Goal: Check status: Check status

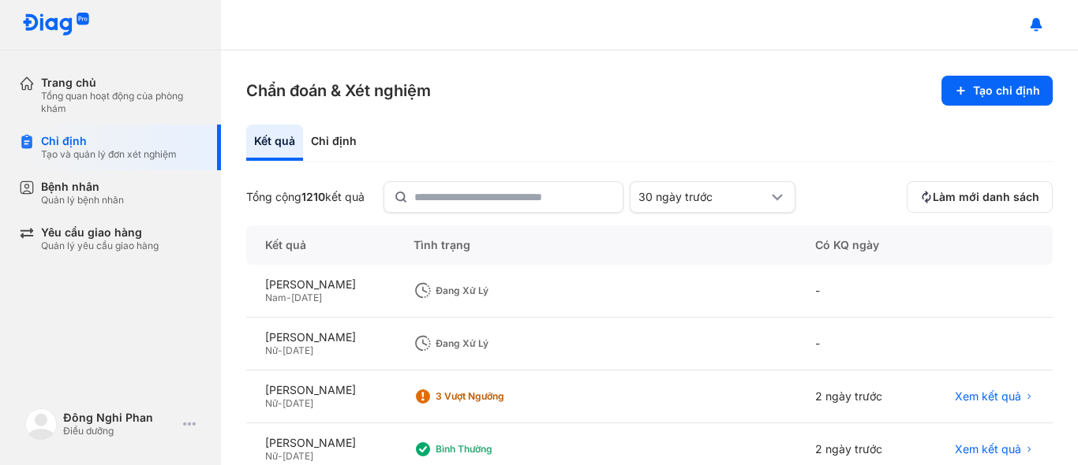
click at [62, 161] on div "Chỉ định Tạo và quản lý đơn xét nghiệm" at bounding box center [120, 148] width 202 height 46
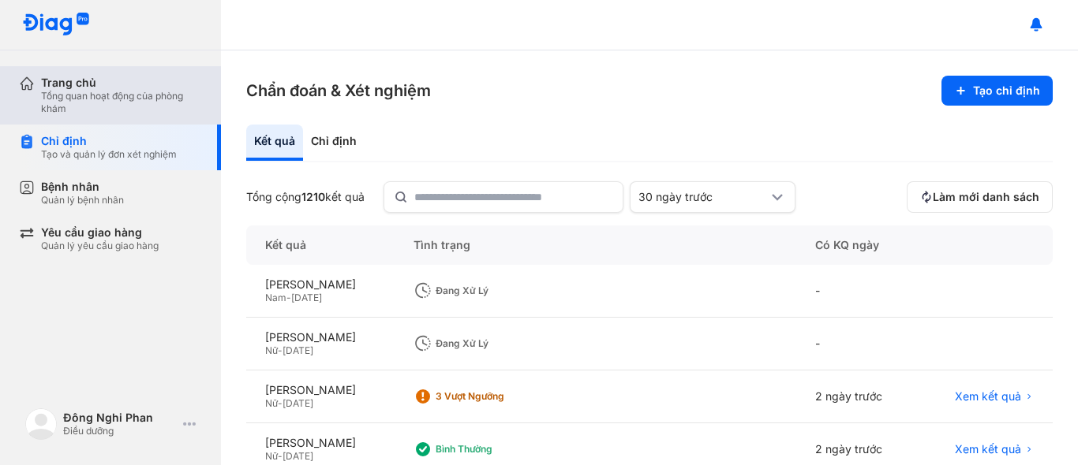
click at [128, 104] on div "Tổng quan hoạt động của phòng khám" at bounding box center [121, 102] width 161 height 25
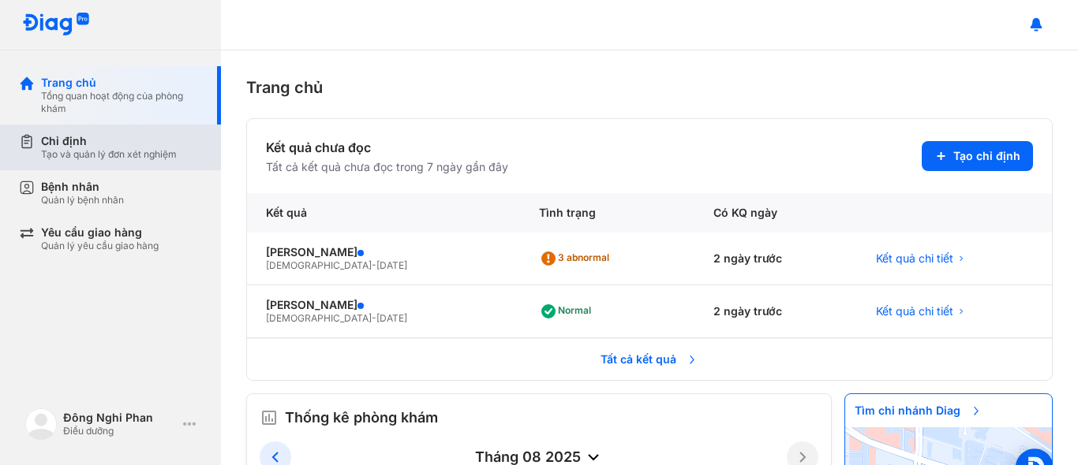
click at [94, 156] on div "Tạo và quản lý đơn xét nghiệm" at bounding box center [109, 154] width 136 height 13
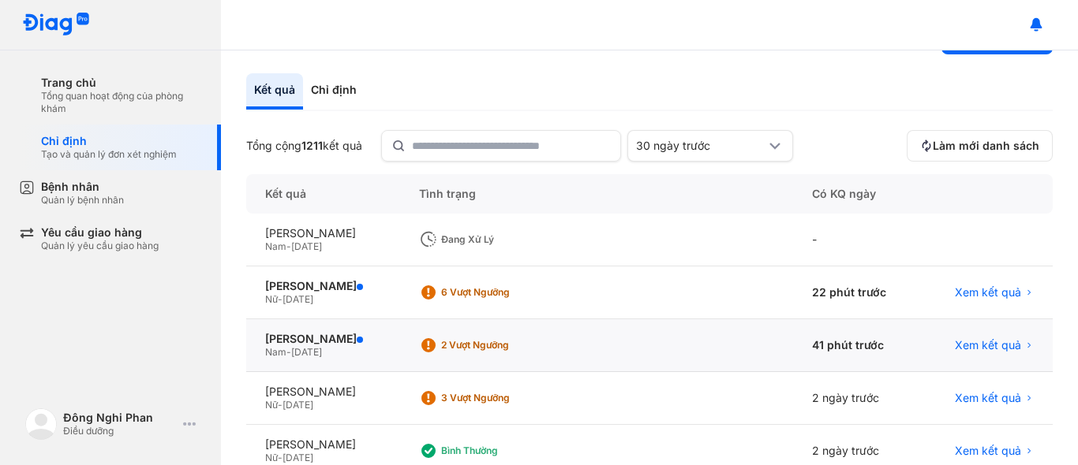
scroll to position [79, 0]
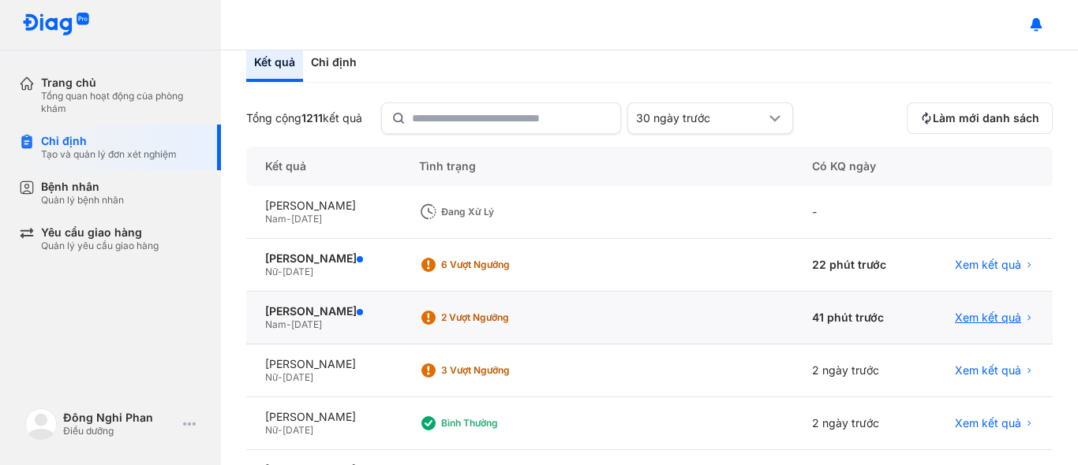
click at [955, 313] on span "Xem kết quả" at bounding box center [988, 318] width 66 height 14
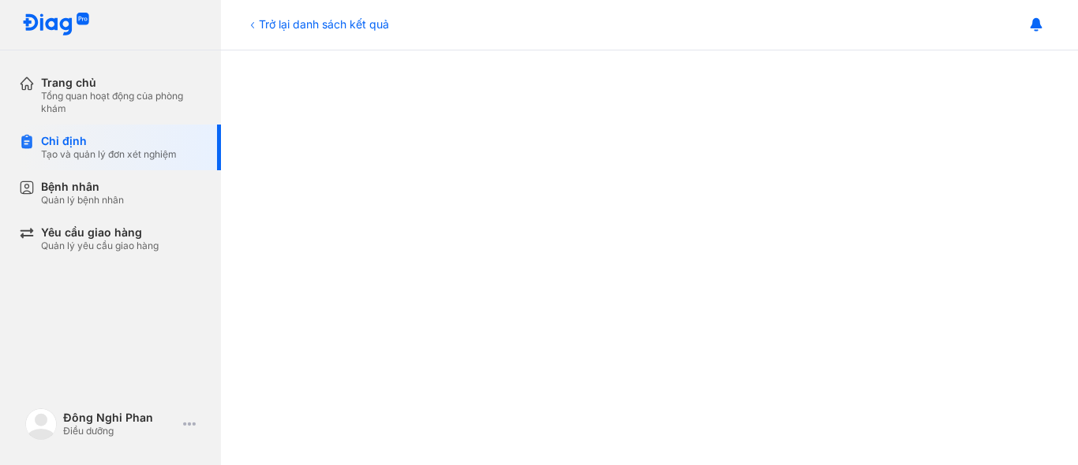
scroll to position [237, 0]
click at [58, 167] on div "Chỉ định Tạo và quản lý đơn xét nghiệm" at bounding box center [120, 148] width 202 height 46
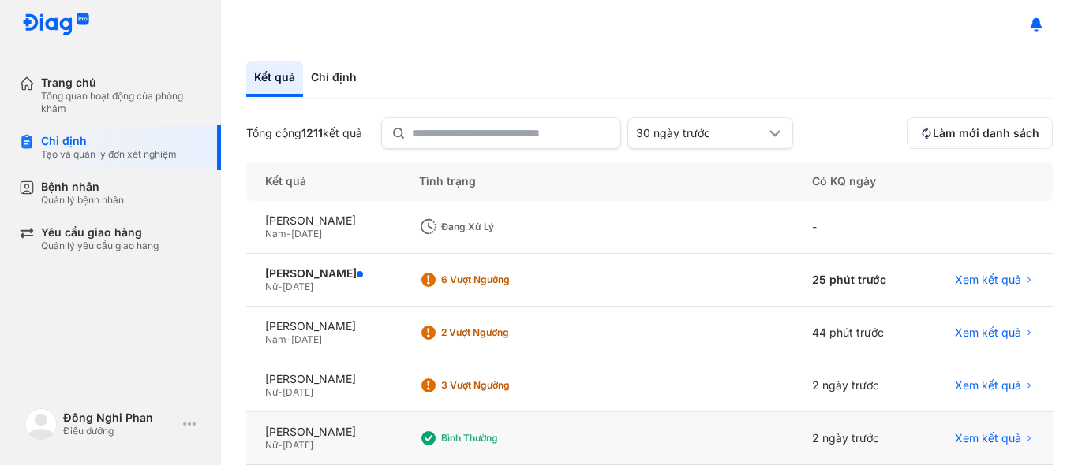
scroll to position [158, 0]
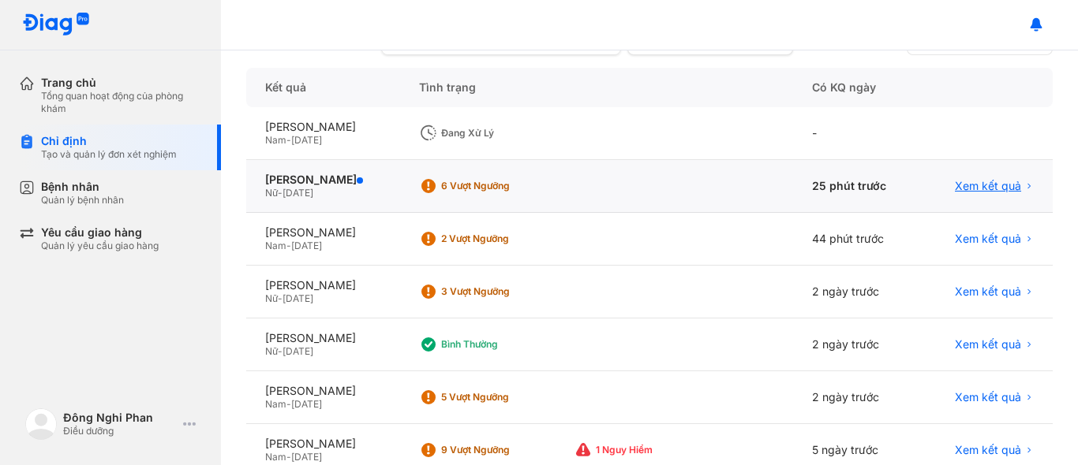
click at [973, 187] on span "Xem kết quả" at bounding box center [988, 186] width 66 height 14
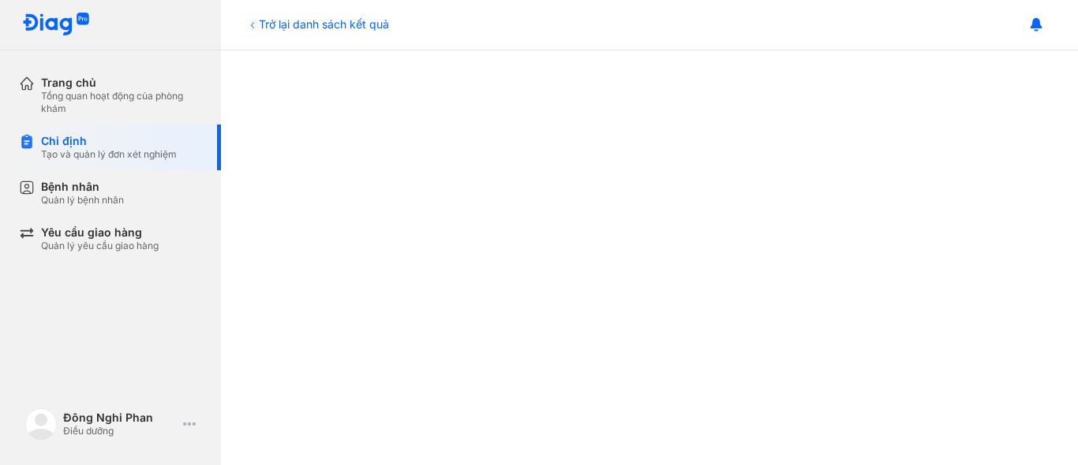
scroll to position [215, 0]
click at [45, 157] on div "Tạo và quản lý đơn xét nghiệm" at bounding box center [109, 154] width 136 height 13
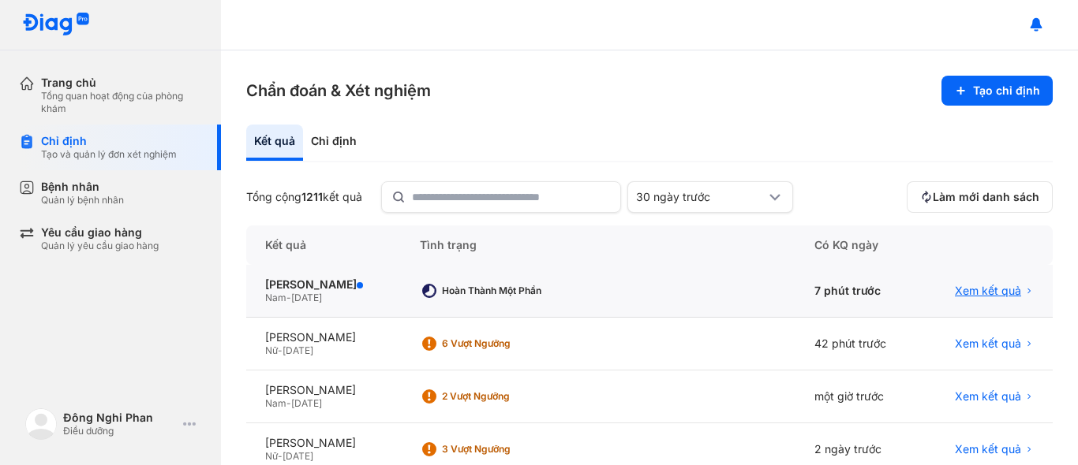
click at [984, 287] on span "Xem kết quả" at bounding box center [988, 291] width 66 height 14
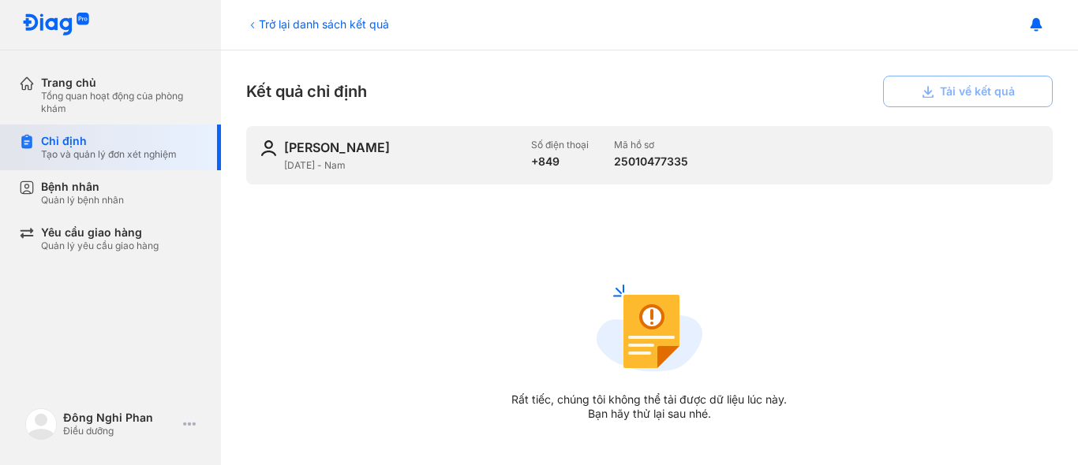
click at [48, 148] on div "Chỉ định" at bounding box center [109, 141] width 136 height 14
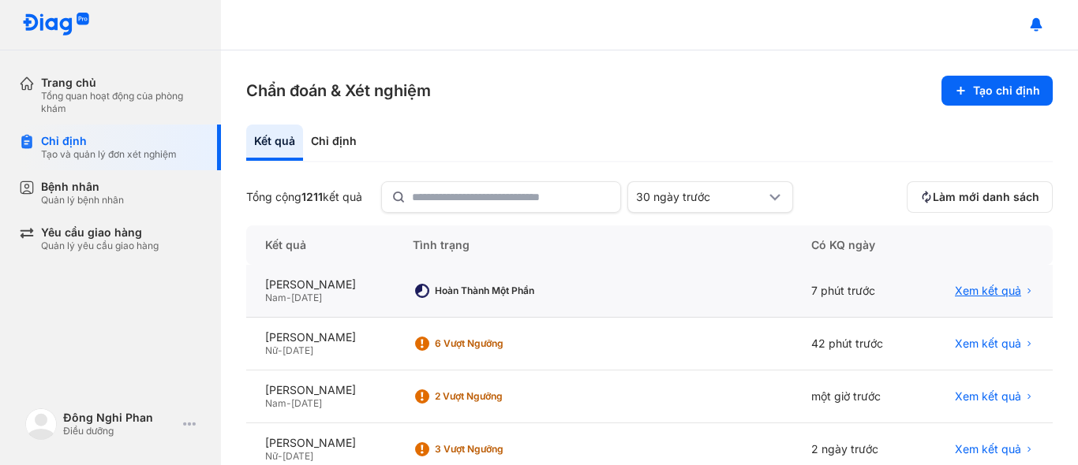
click at [975, 286] on span "Xem kết quả" at bounding box center [988, 291] width 66 height 14
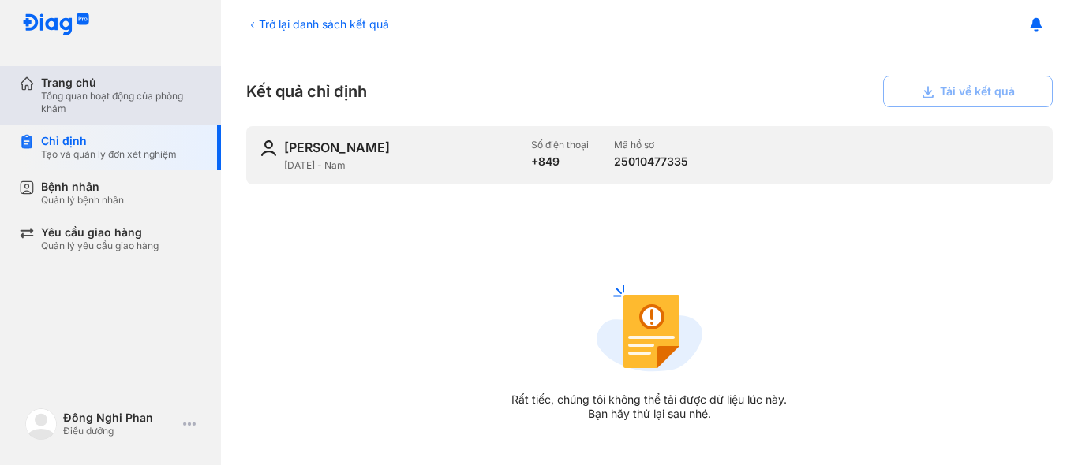
click at [110, 79] on div "Trang chủ" at bounding box center [121, 83] width 161 height 14
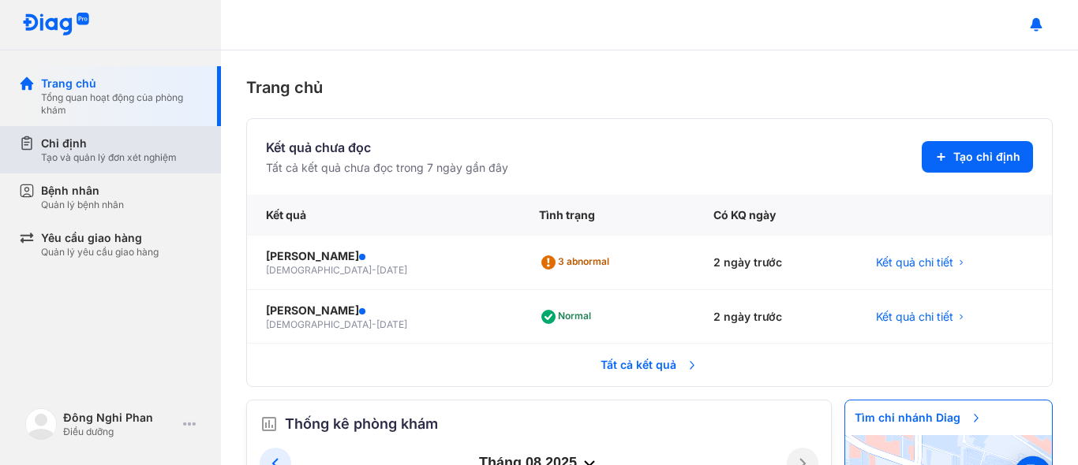
click at [96, 171] on div "Chỉ định Tạo và quản lý đơn xét nghiệm" at bounding box center [120, 149] width 202 height 47
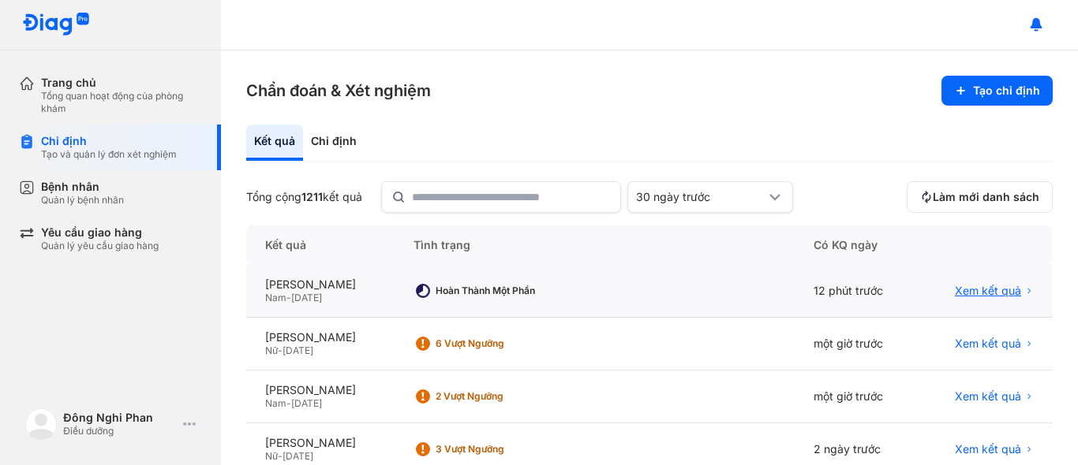
click at [977, 290] on span "Xem kết quả" at bounding box center [988, 291] width 66 height 14
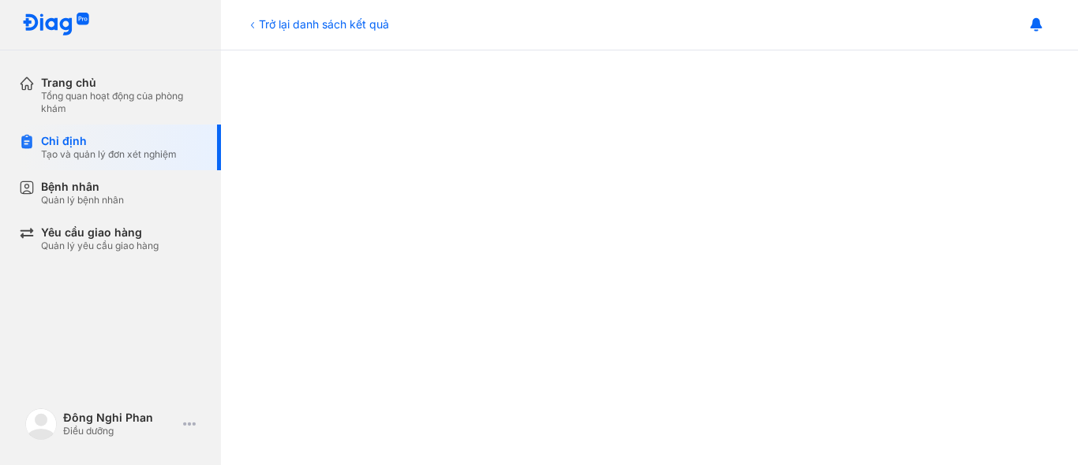
scroll to position [394, 0]
click at [281, 464] on div at bounding box center [649, 365] width 794 height 966
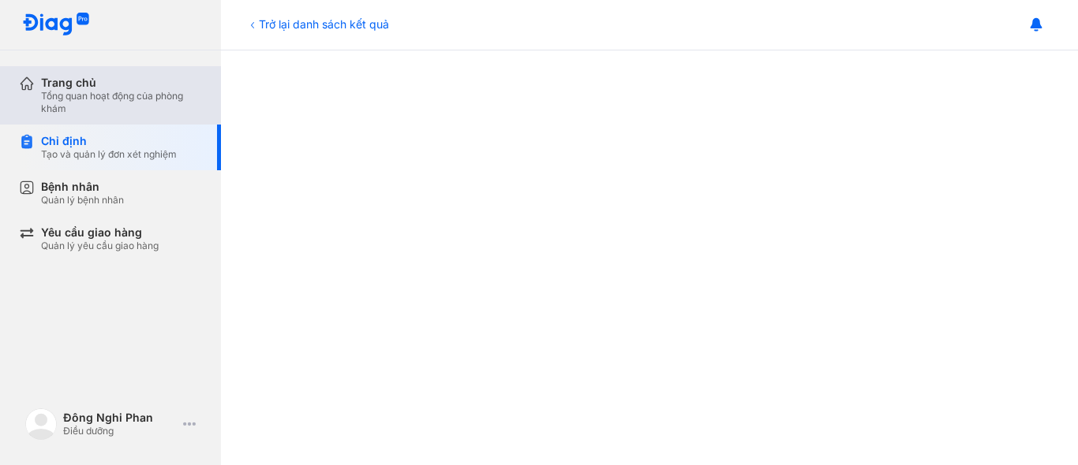
click at [94, 76] on div "Trang chủ" at bounding box center [121, 83] width 161 height 14
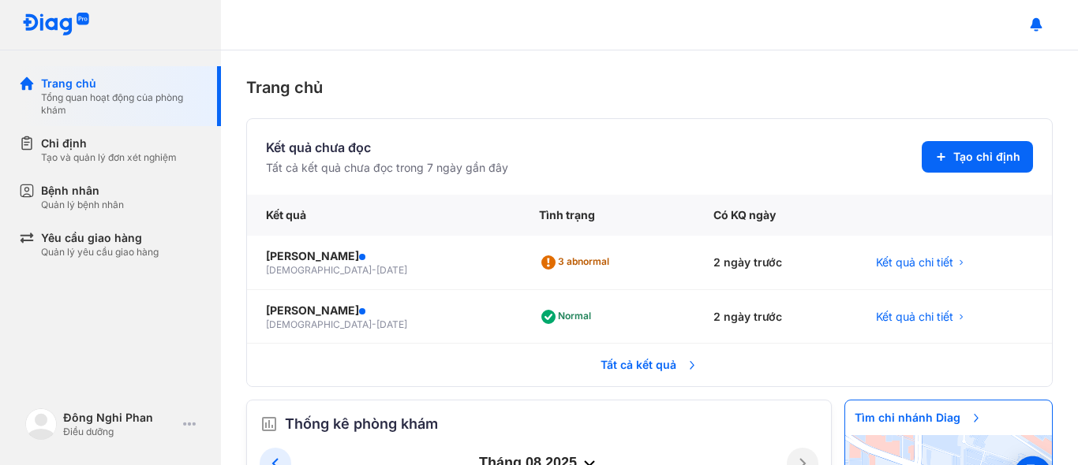
click at [103, 156] on div "Tạo và quản lý đơn xét nghiệm" at bounding box center [109, 157] width 136 height 13
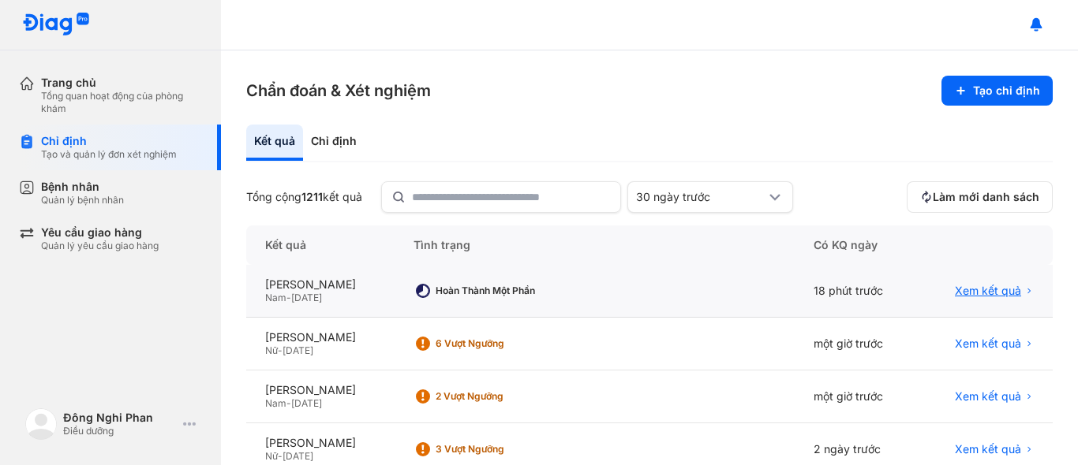
click at [969, 287] on span "Xem kết quả" at bounding box center [988, 291] width 66 height 14
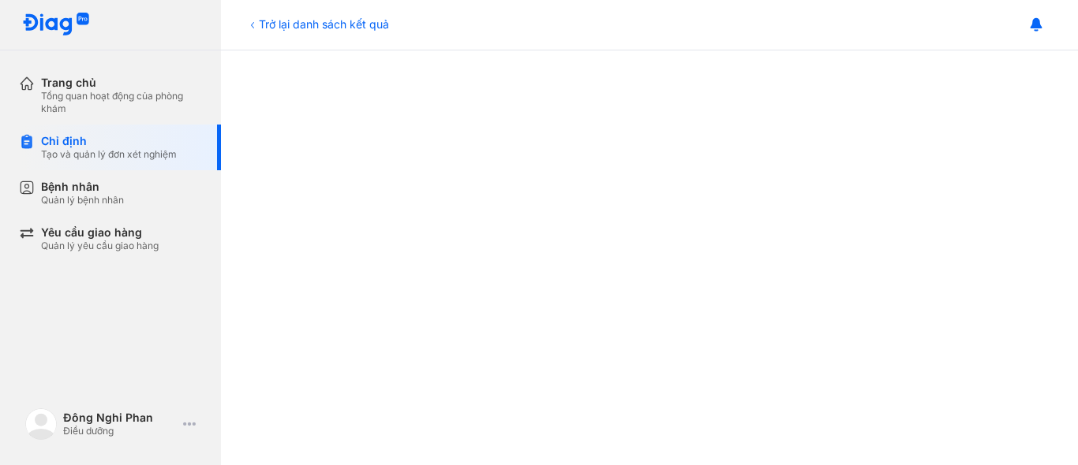
scroll to position [710, 0]
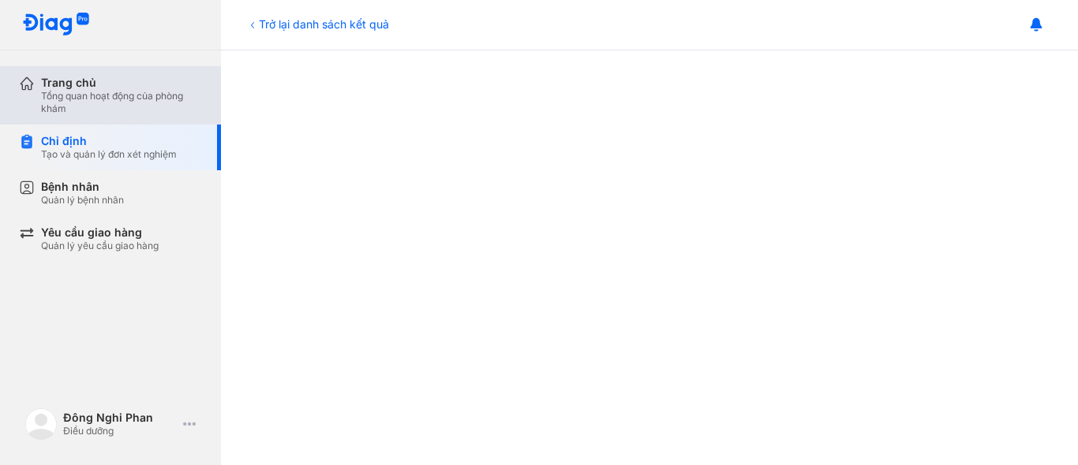
click at [73, 89] on div "Trang chủ" at bounding box center [121, 83] width 161 height 14
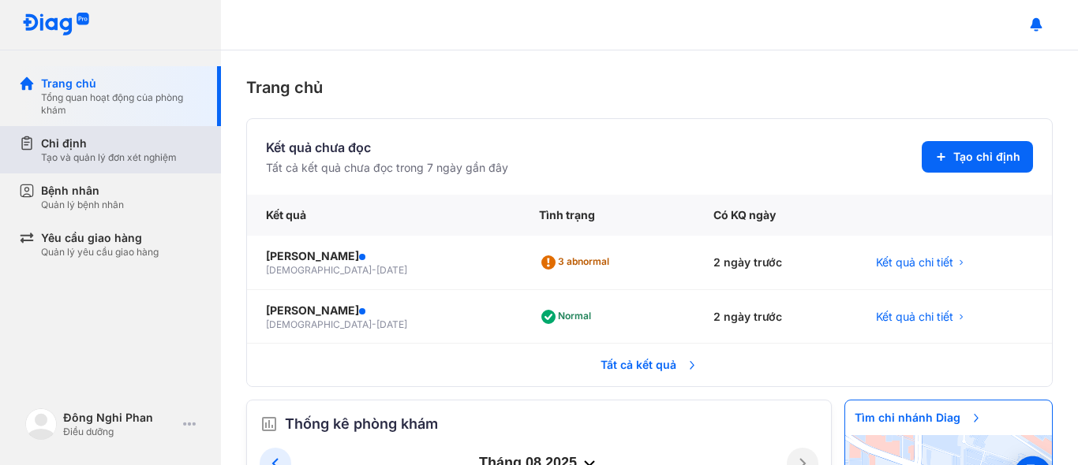
click at [99, 157] on div "Tạo và quản lý đơn xét nghiệm" at bounding box center [109, 157] width 136 height 13
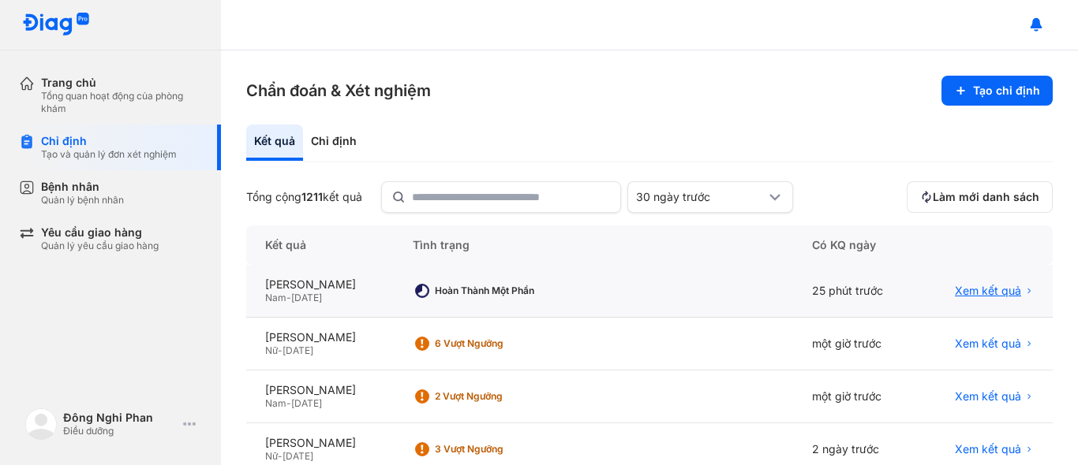
click at [988, 287] on span "Xem kết quả" at bounding box center [988, 291] width 66 height 14
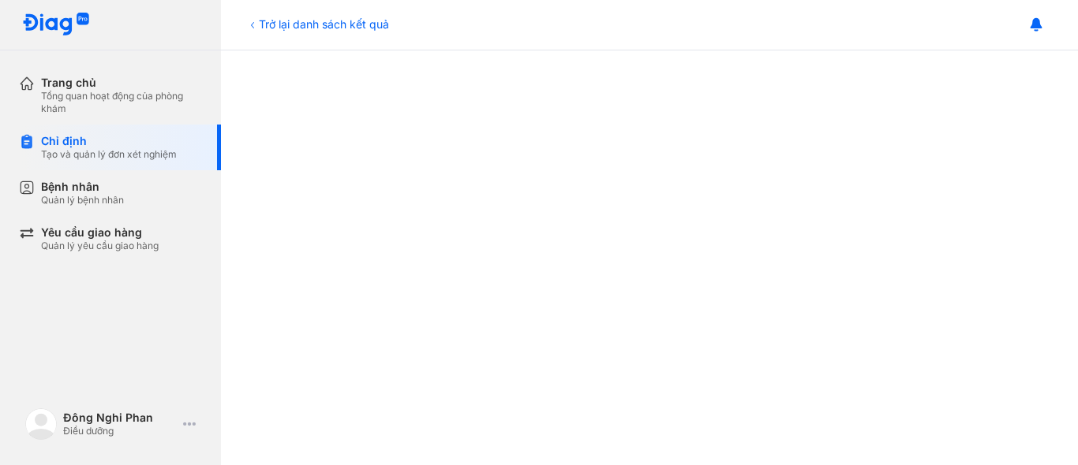
scroll to position [255, 0]
